Goal: Task Accomplishment & Management: Use online tool/utility

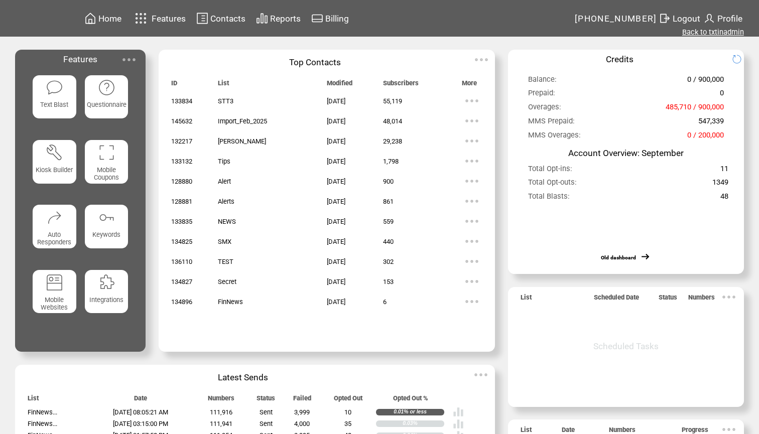
click at [701, 34] on link "Back to txtinadmin" at bounding box center [713, 32] width 62 height 9
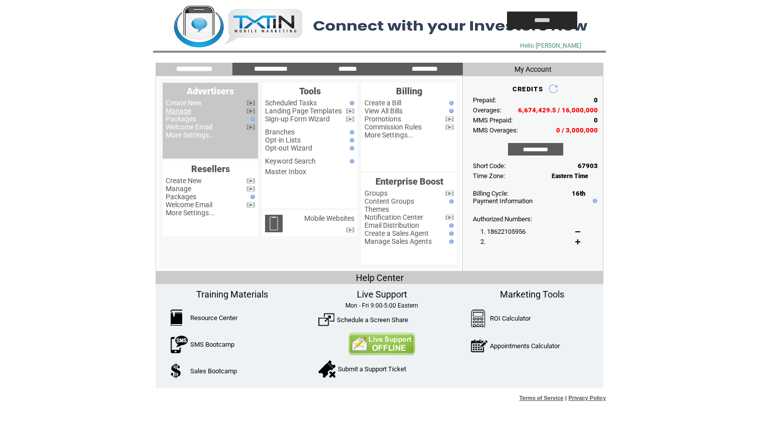
click at [191, 112] on link "Manage" at bounding box center [179, 111] width 26 height 8
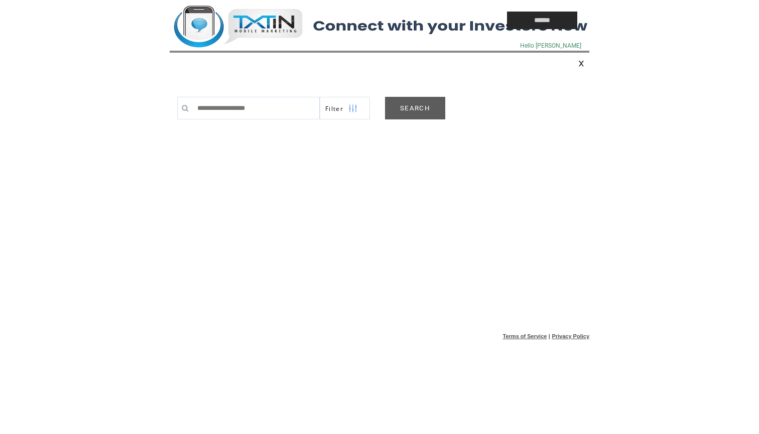
click at [421, 112] on link "SEARCH" at bounding box center [415, 108] width 60 height 23
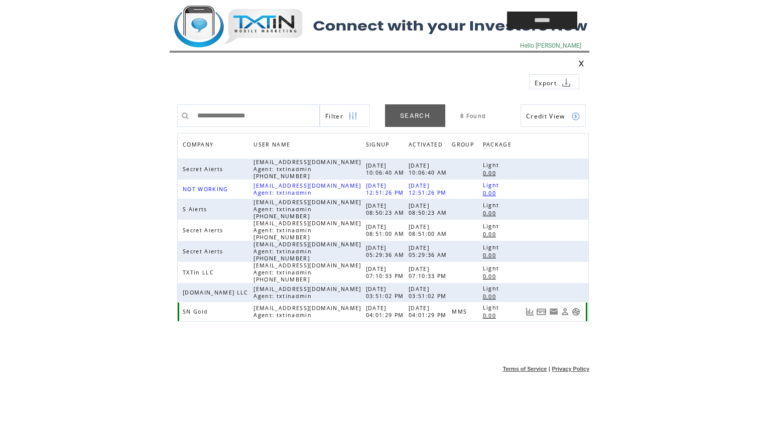
click at [574, 313] on link at bounding box center [575, 312] width 9 height 9
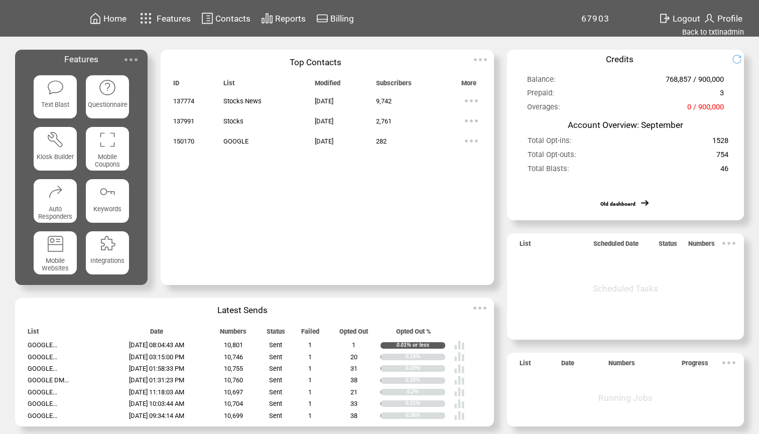
click at [295, 21] on span "Reports" at bounding box center [290, 19] width 31 height 10
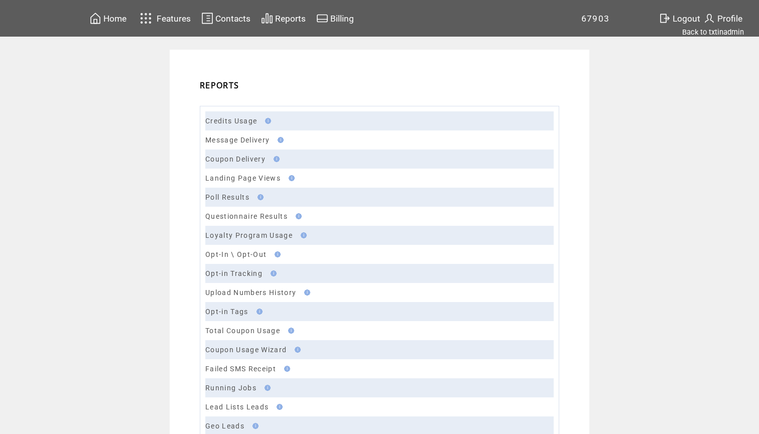
click at [236, 140] on link "Message Delivery" at bounding box center [237, 140] width 64 height 8
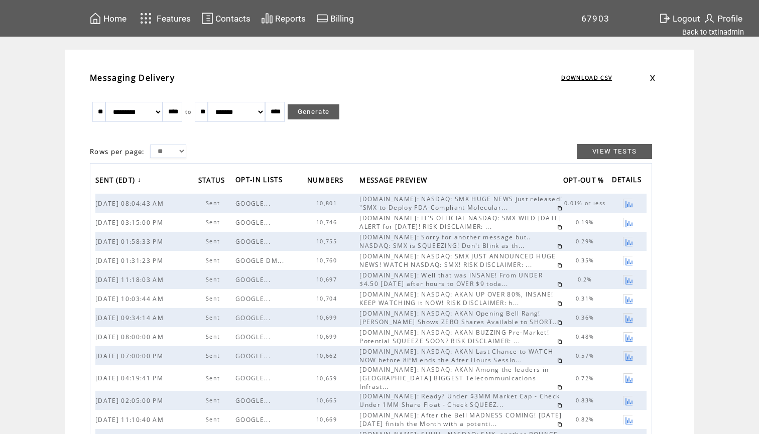
click at [557, 209] on link at bounding box center [559, 208] width 5 height 5
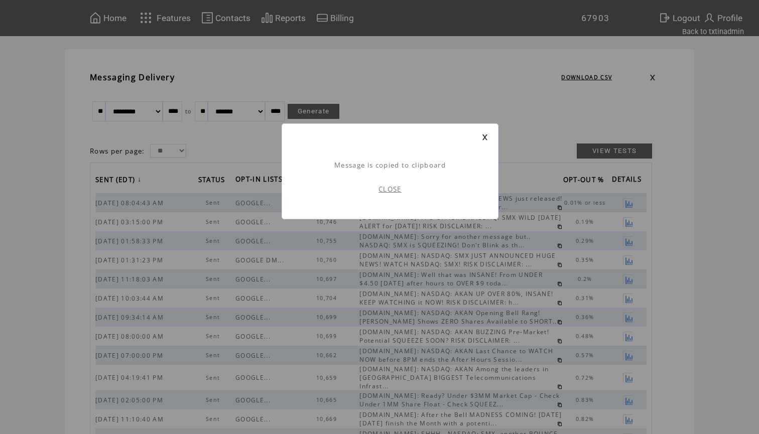
click at [392, 186] on link "CLOSE" at bounding box center [389, 189] width 23 height 9
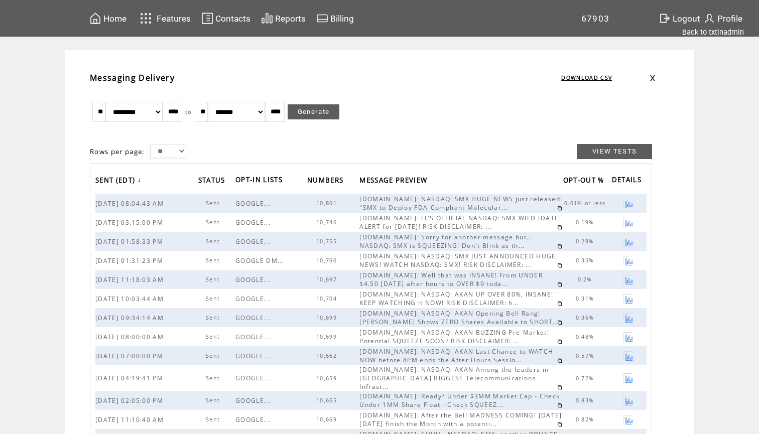
click at [104, 17] on span "Home" at bounding box center [114, 19] width 23 height 10
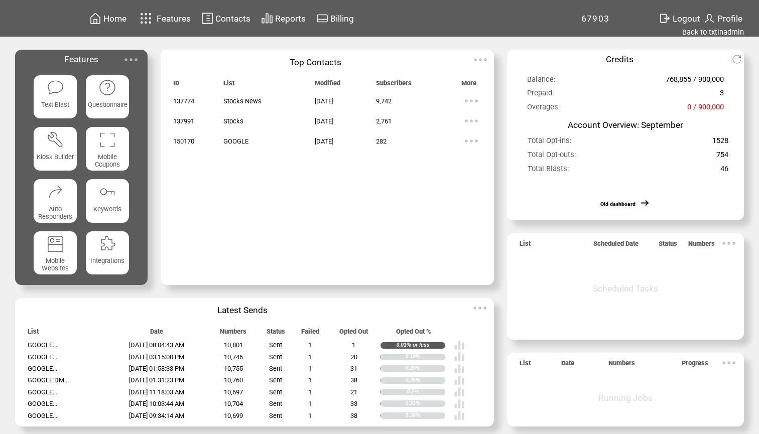
click at [55, 88] on img at bounding box center [56, 88] width 18 height 18
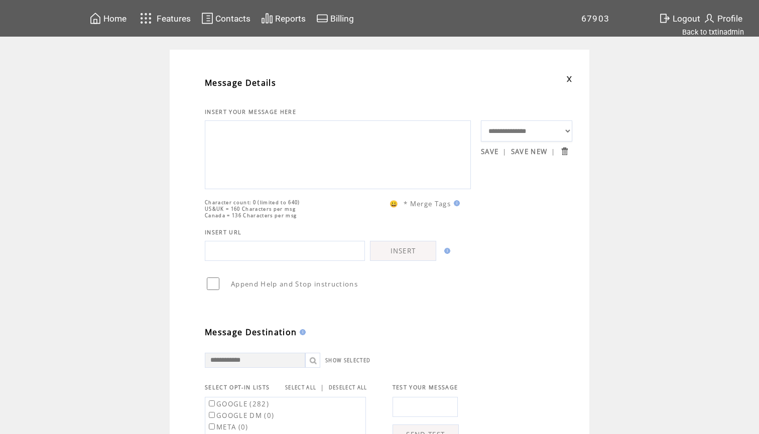
click at [264, 178] on textarea at bounding box center [337, 153] width 255 height 60
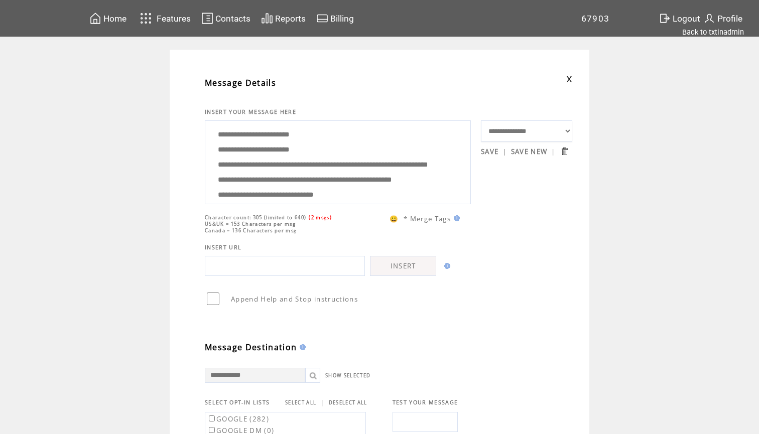
drag, startPoint x: 371, startPoint y: 192, endPoint x: 215, endPoint y: 160, distance: 159.8
click at [215, 160] on textarea "**********" at bounding box center [337, 160] width 255 height 75
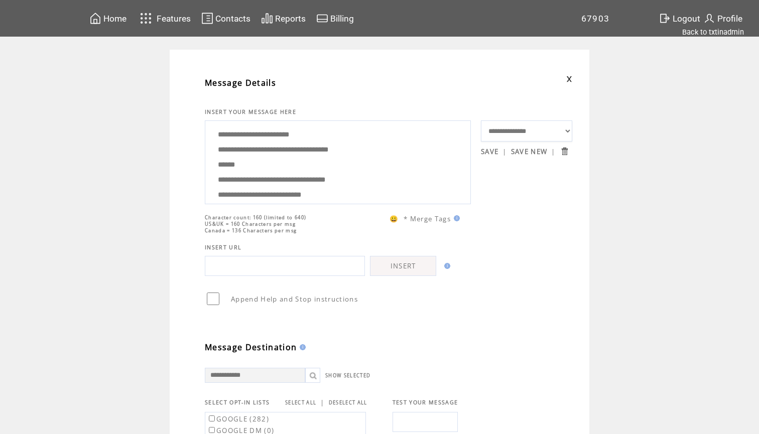
click at [301, 160] on textarea "**********" at bounding box center [337, 160] width 255 height 75
click at [318, 163] on textarea "**********" at bounding box center [337, 160] width 255 height 75
drag, startPoint x: 309, startPoint y: 191, endPoint x: 281, endPoint y: 85, distance: 109.9
click at [281, 85] on tbody "**********" at bounding box center [388, 352] width 367 height 564
click at [298, 162] on textarea "**********" at bounding box center [337, 160] width 255 height 75
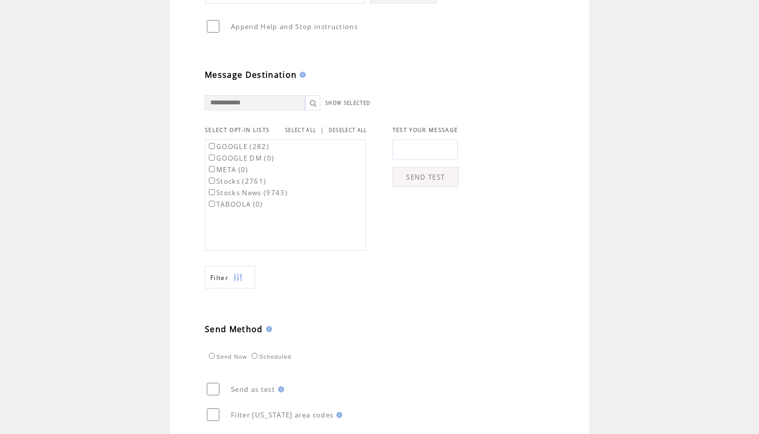
scroll to position [308, 0]
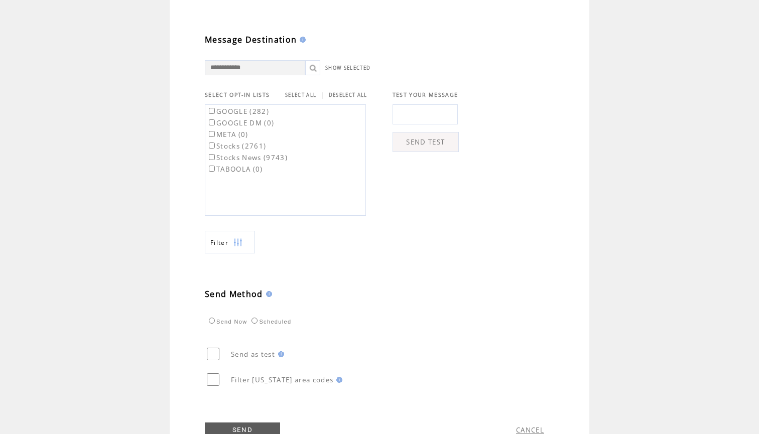
type textarea "**********"
click at [302, 98] on link "SELECT ALL" at bounding box center [300, 95] width 31 height 7
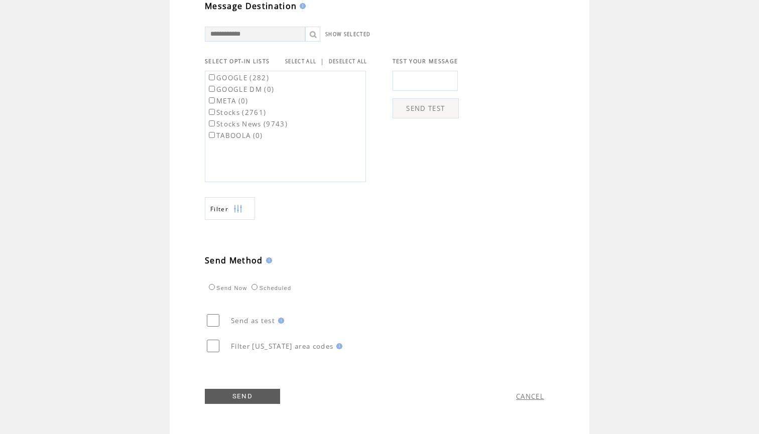
scroll to position [347, 0]
click at [240, 398] on link "SEND" at bounding box center [242, 396] width 75 height 15
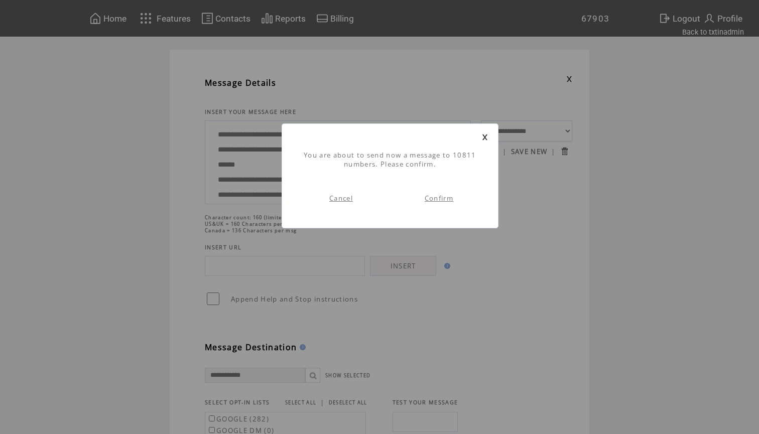
scroll to position [1, 0]
click at [437, 197] on link "Confirm" at bounding box center [438, 198] width 29 height 9
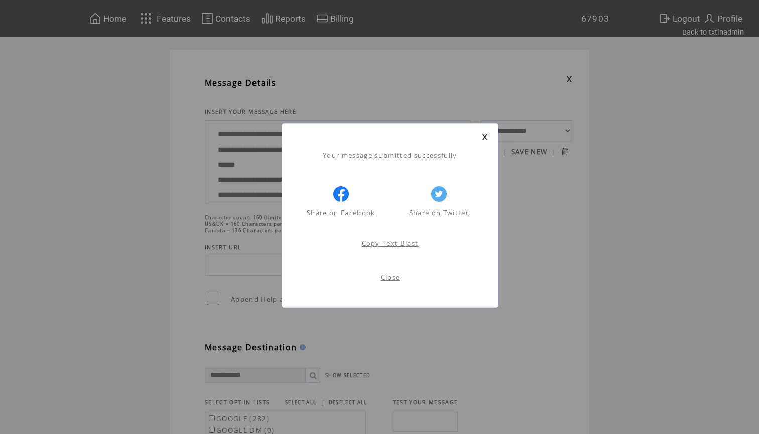
scroll to position [1, 0]
click at [485, 134] on link at bounding box center [485, 137] width 6 height 7
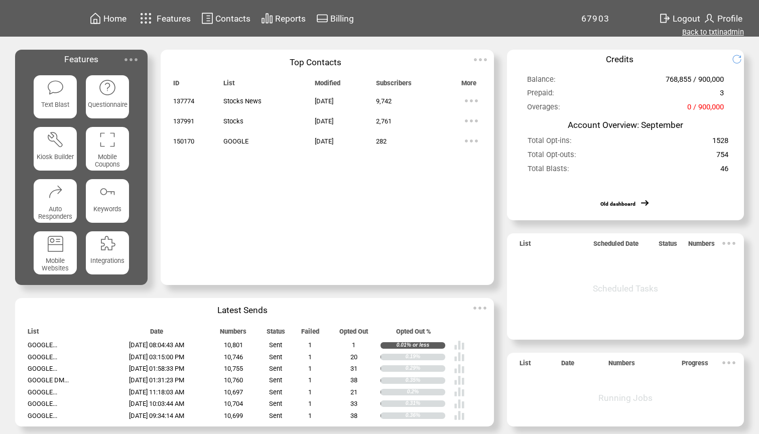
click at [711, 32] on link "Back to txtinadmin" at bounding box center [713, 32] width 62 height 9
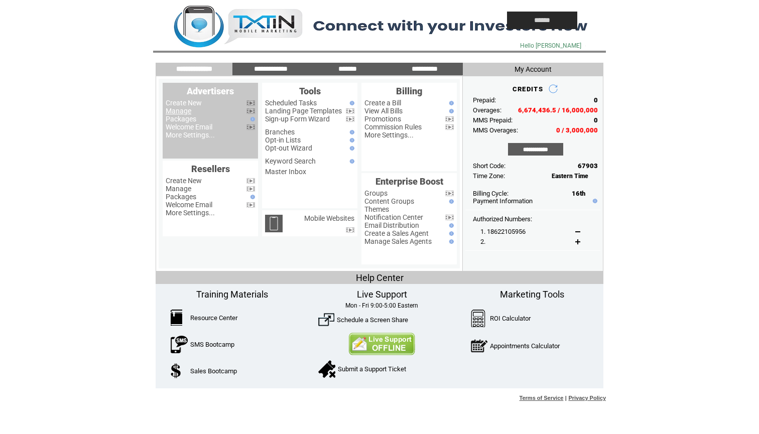
click at [178, 111] on link "Manage" at bounding box center [179, 111] width 26 height 8
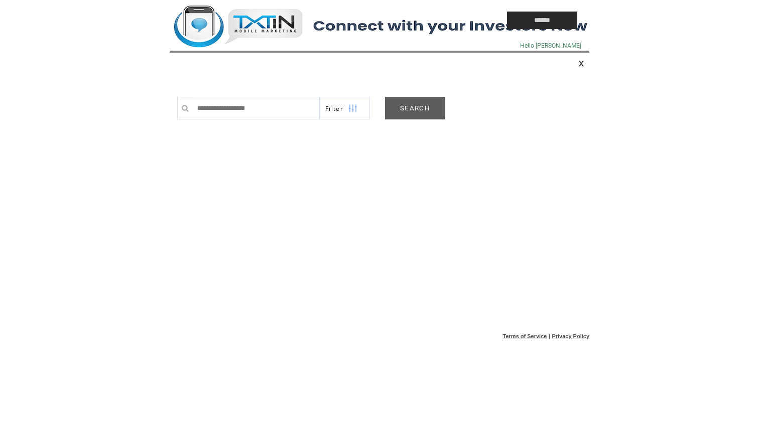
click at [409, 110] on link "SEARCH" at bounding box center [415, 108] width 60 height 23
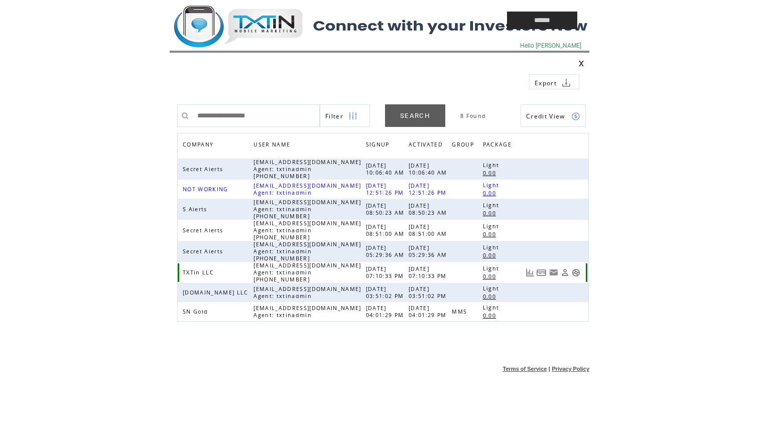
click at [578, 273] on link at bounding box center [575, 272] width 9 height 9
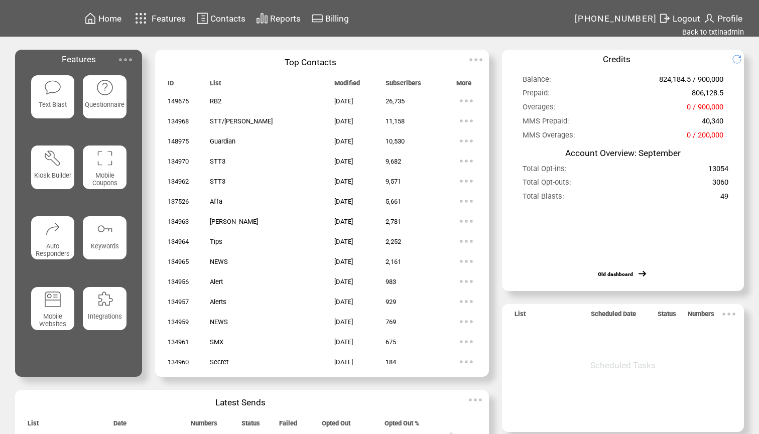
click at [55, 93] on img at bounding box center [53, 88] width 18 height 18
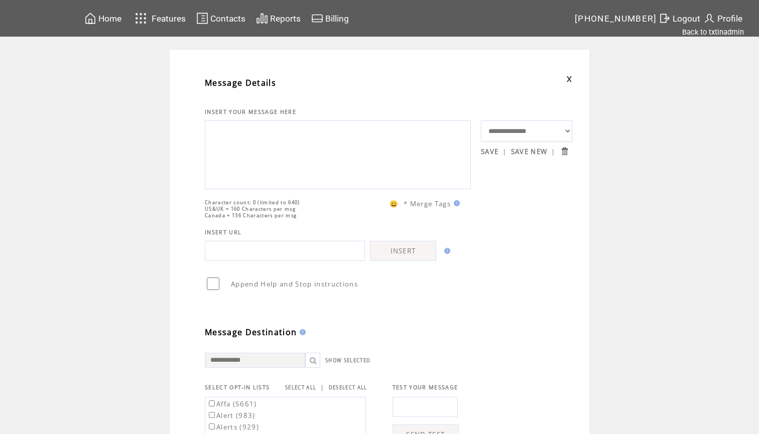
click at [232, 153] on textarea at bounding box center [337, 153] width 255 height 60
paste textarea "**********"
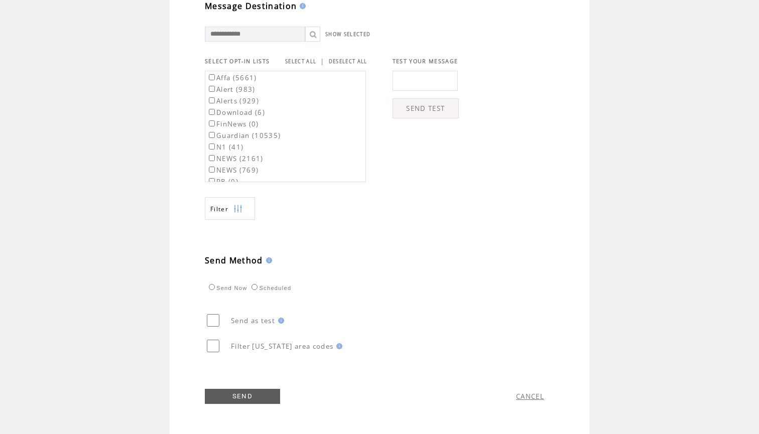
scroll to position [347, 0]
type textarea "**********"
click at [243, 76] on label "Affa (5661)" at bounding box center [232, 77] width 50 height 9
click at [255, 135] on label "Guardian (10535)" at bounding box center [244, 135] width 74 height 9
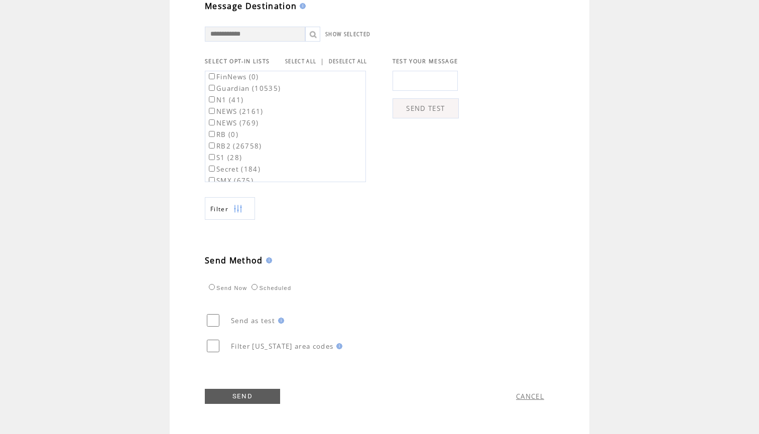
click at [251, 141] on label "RB2 (26758)" at bounding box center [234, 145] width 55 height 9
click at [241, 393] on link "SEND" at bounding box center [242, 396] width 75 height 15
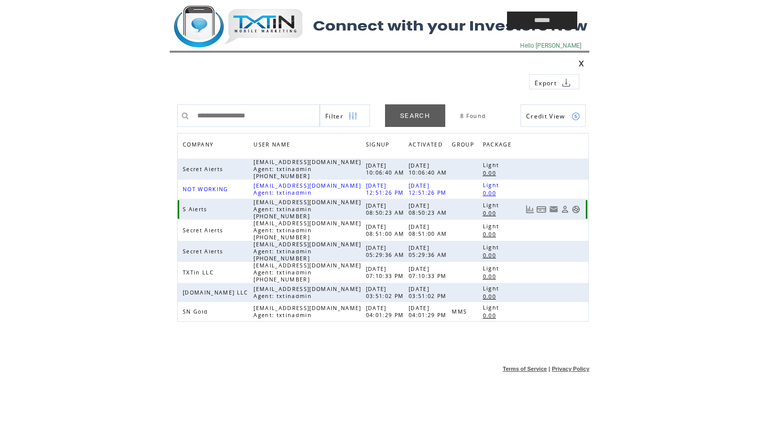
click at [577, 207] on link at bounding box center [575, 209] width 9 height 9
click at [259, 13] on td at bounding box center [315, 20] width 291 height 41
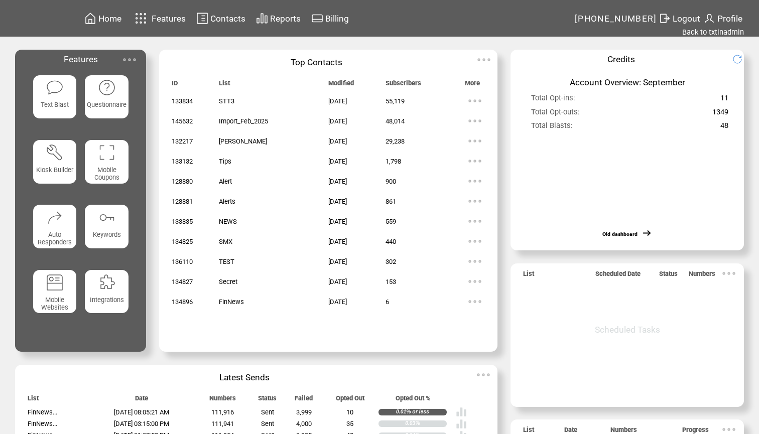
click at [56, 96] on img at bounding box center [55, 88] width 18 height 18
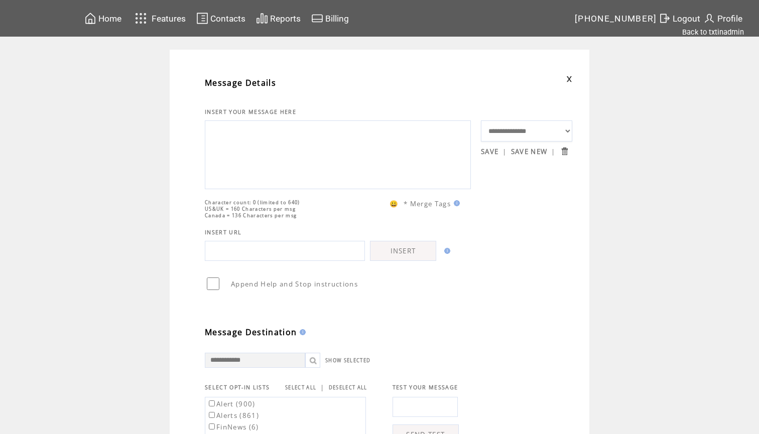
click at [300, 153] on textarea at bounding box center [337, 153] width 255 height 60
paste textarea "**********"
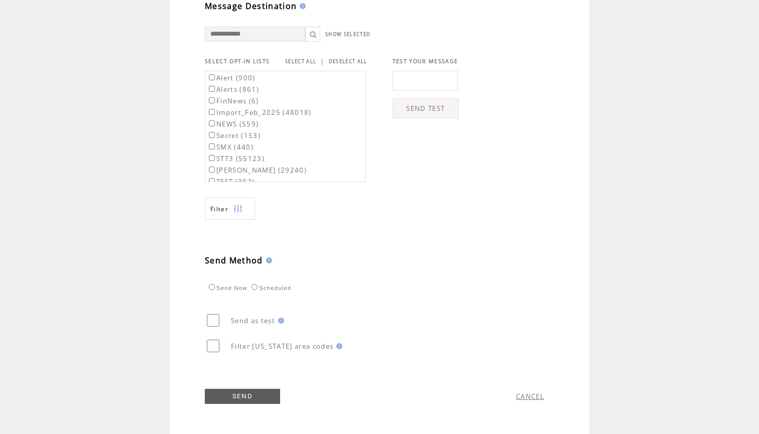
scroll to position [347, 0]
type textarea "**********"
click at [296, 58] on link "SELECT ALL" at bounding box center [300, 61] width 31 height 7
click at [250, 74] on label "Alert (900)" at bounding box center [231, 77] width 49 height 9
click at [246, 86] on label "Alerts (861)" at bounding box center [233, 89] width 52 height 9
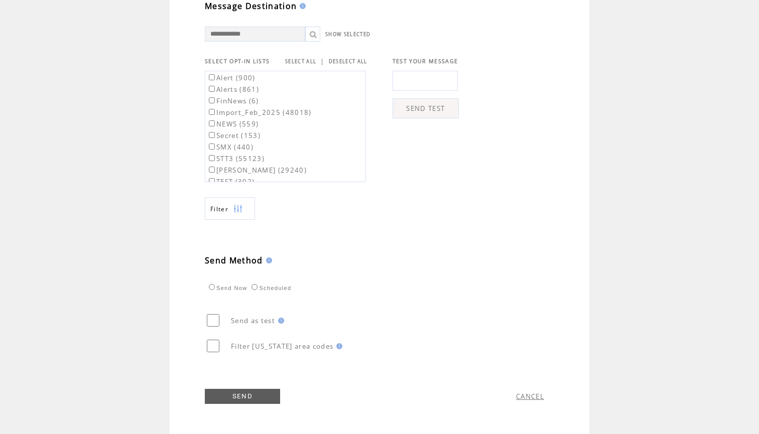
click at [248, 391] on link "SEND" at bounding box center [242, 396] width 75 height 15
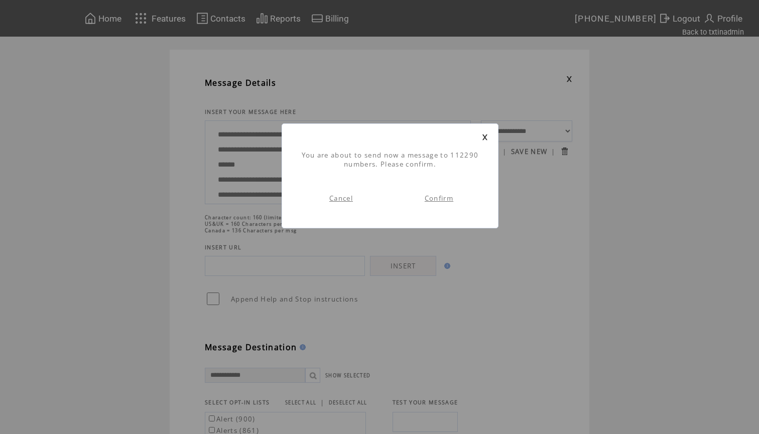
scroll to position [1, 0]
click at [438, 198] on link "Confirm" at bounding box center [438, 198] width 29 height 9
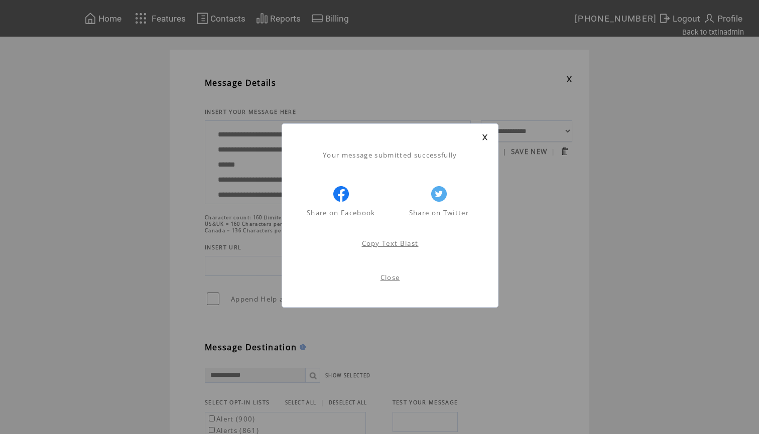
scroll to position [1, 0]
click at [486, 136] on link at bounding box center [485, 137] width 6 height 7
